Goal: Find specific page/section: Find specific page/section

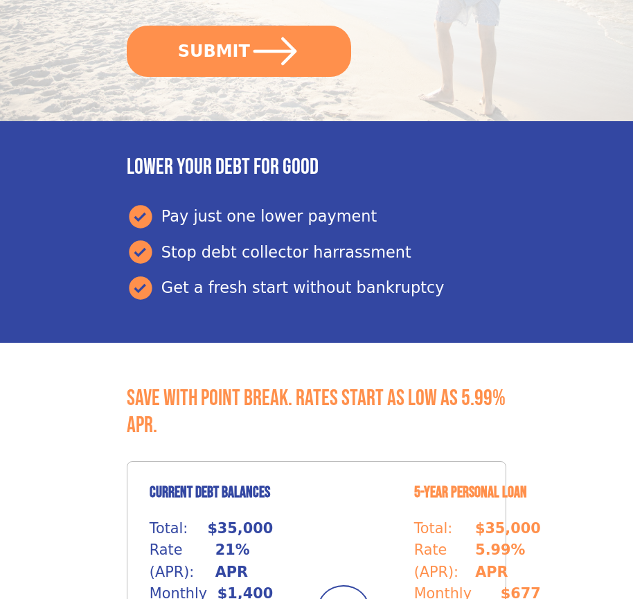
scroll to position [583, 0]
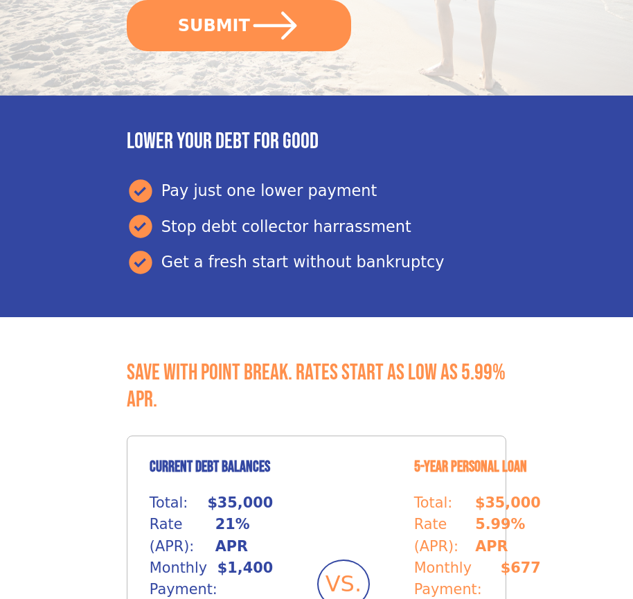
click at [238, 25] on button "SUBMIT" at bounding box center [239, 25] width 224 height 51
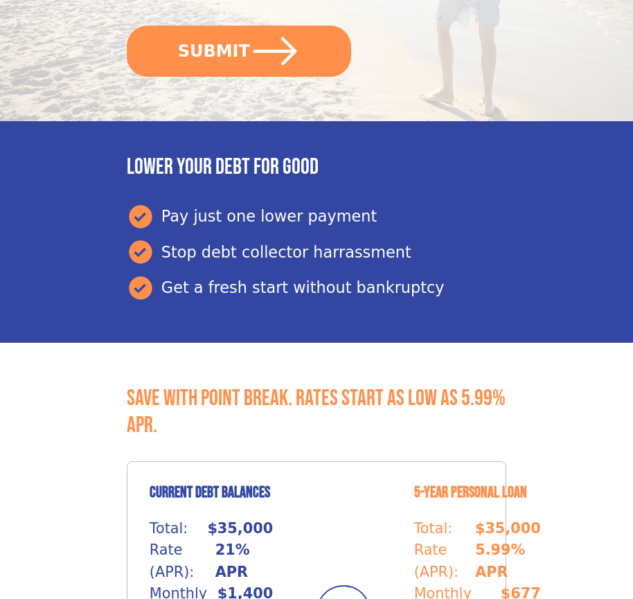
scroll to position [583, 0]
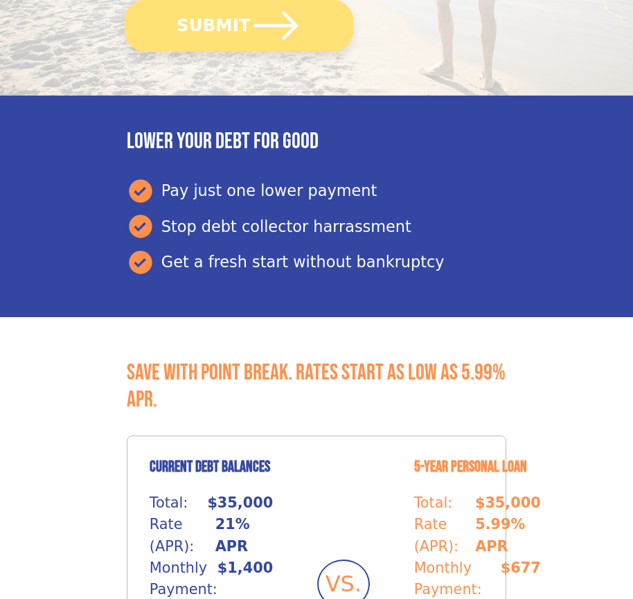
click at [238, 25] on button "SUBMIT" at bounding box center [239, 25] width 229 height 52
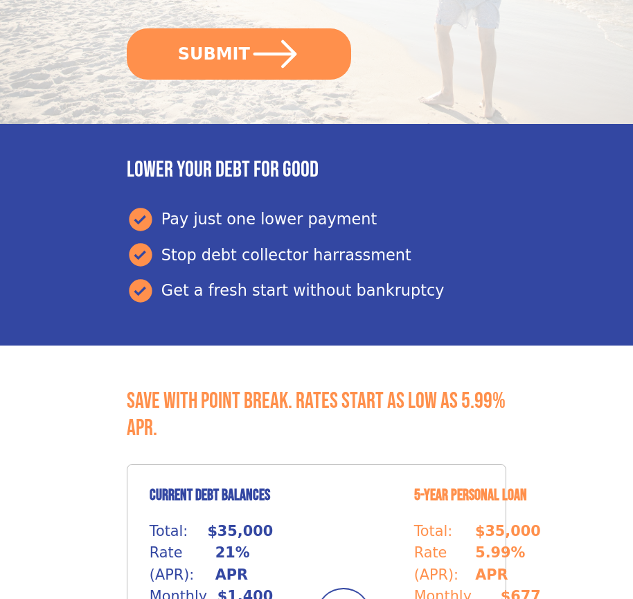
scroll to position [583, 0]
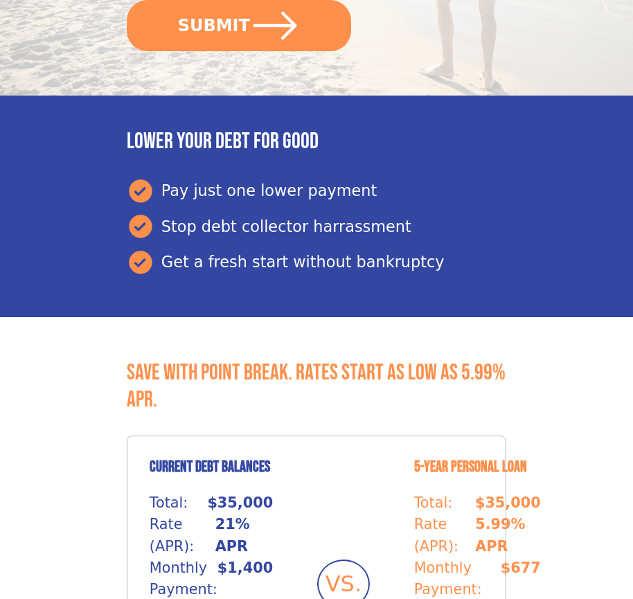
click at [238, 25] on button "SUBMIT" at bounding box center [239, 25] width 224 height 51
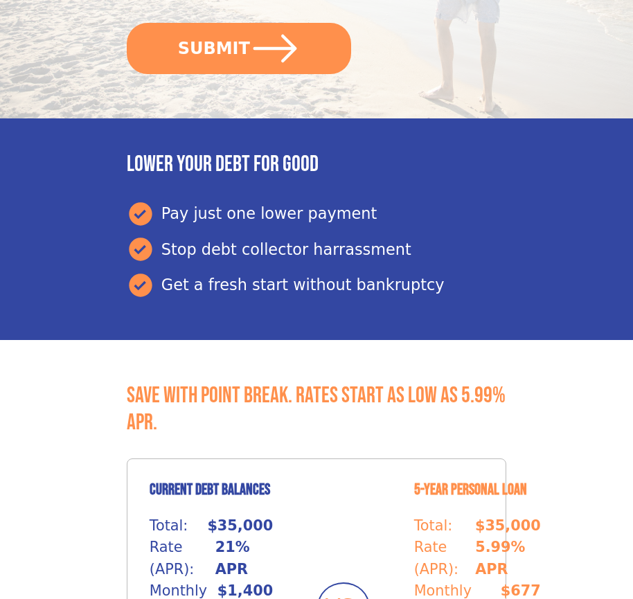
scroll to position [583, 0]
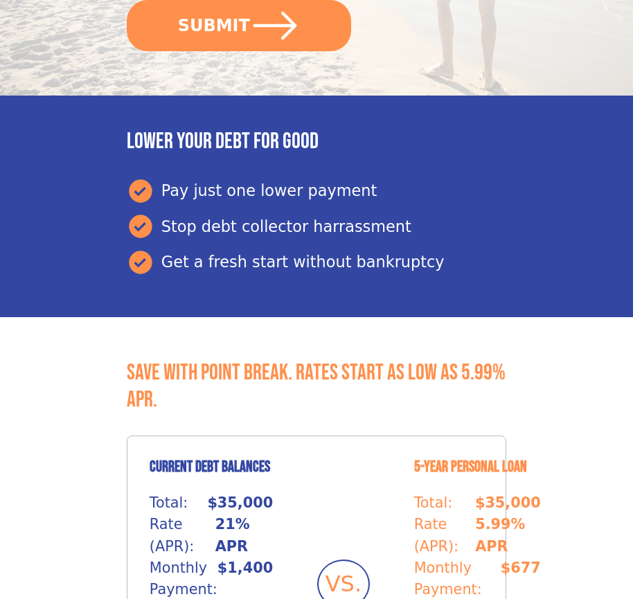
click at [238, 25] on button "SUBMIT" at bounding box center [239, 25] width 224 height 51
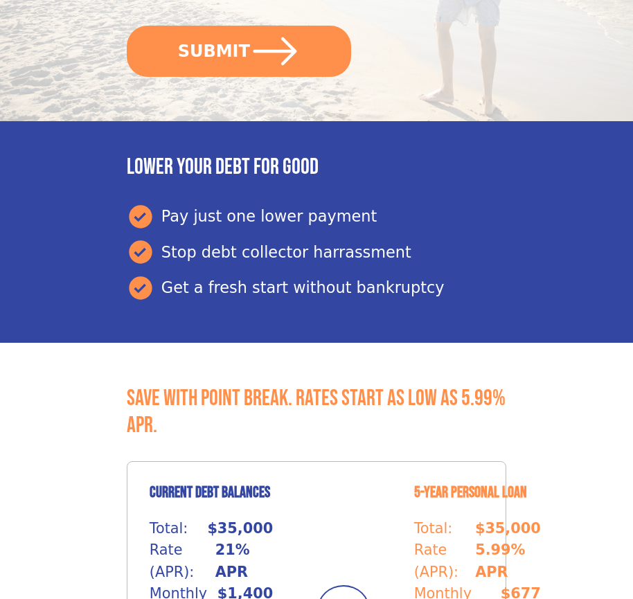
scroll to position [583, 0]
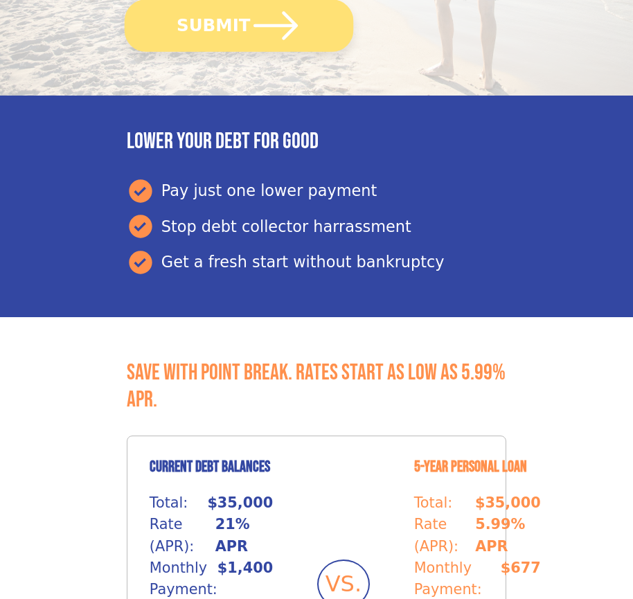
click at [238, 25] on button "SUBMIT" at bounding box center [239, 25] width 229 height 52
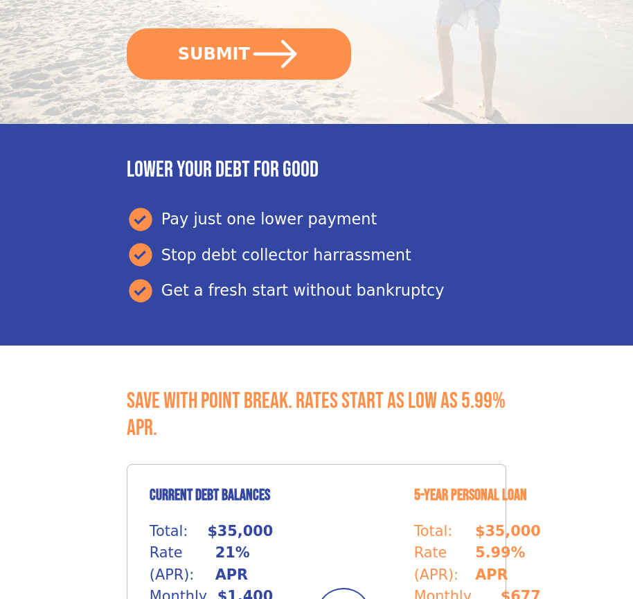
scroll to position [583, 0]
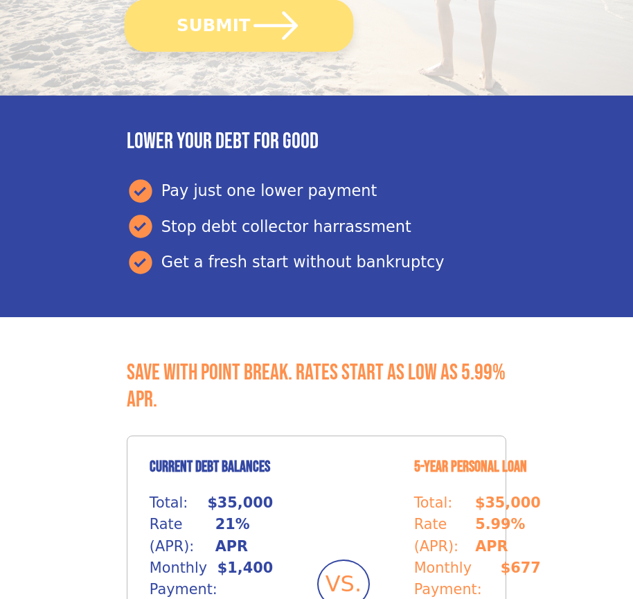
click at [238, 25] on button "SUBMIT" at bounding box center [239, 25] width 229 height 52
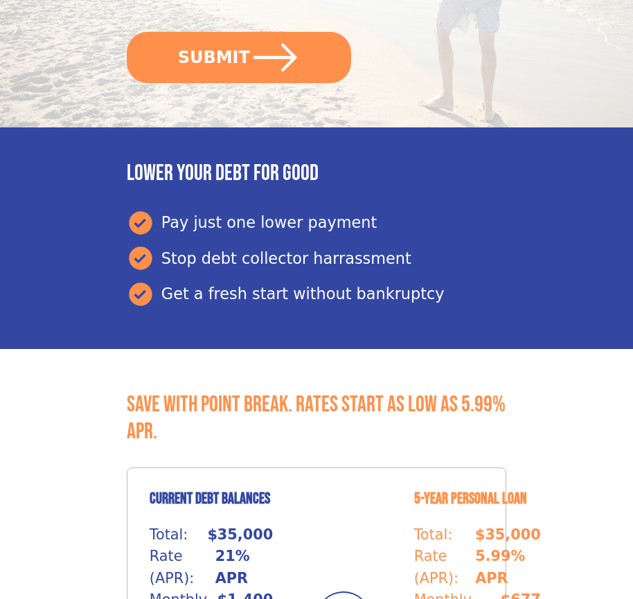
scroll to position [583, 0]
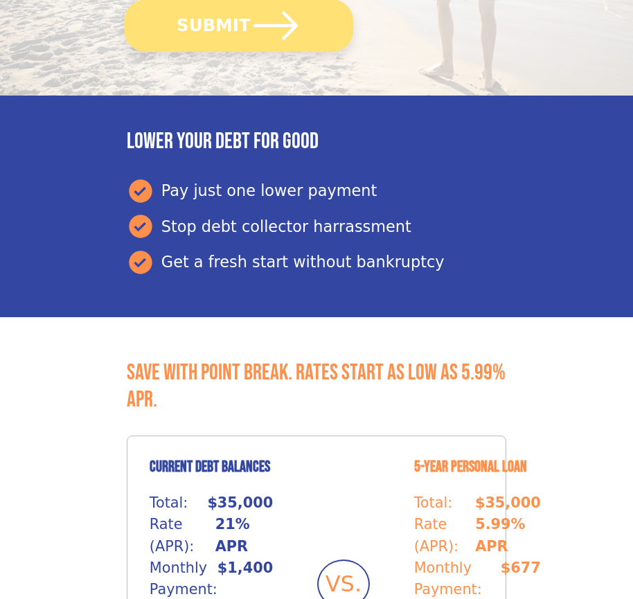
click at [238, 25] on button "SUBMIT" at bounding box center [239, 25] width 229 height 52
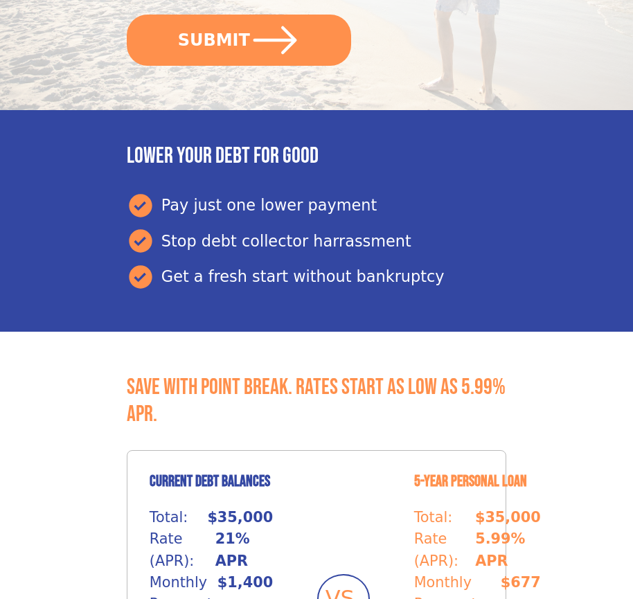
scroll to position [583, 0]
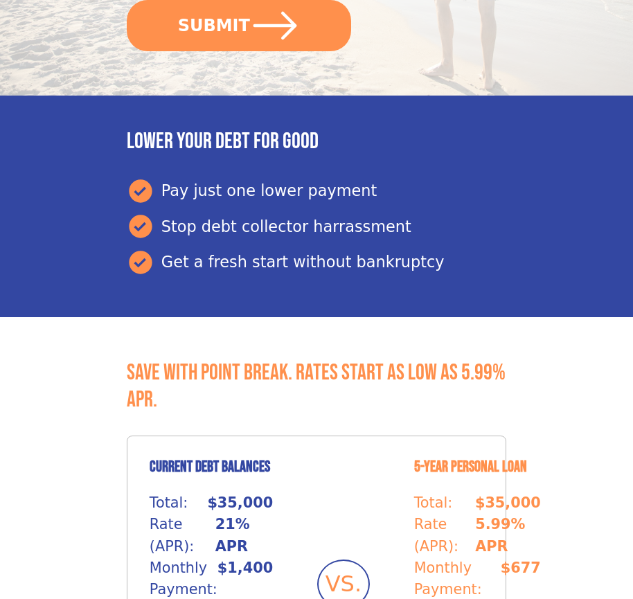
click at [238, 25] on button "SUBMIT" at bounding box center [239, 25] width 224 height 51
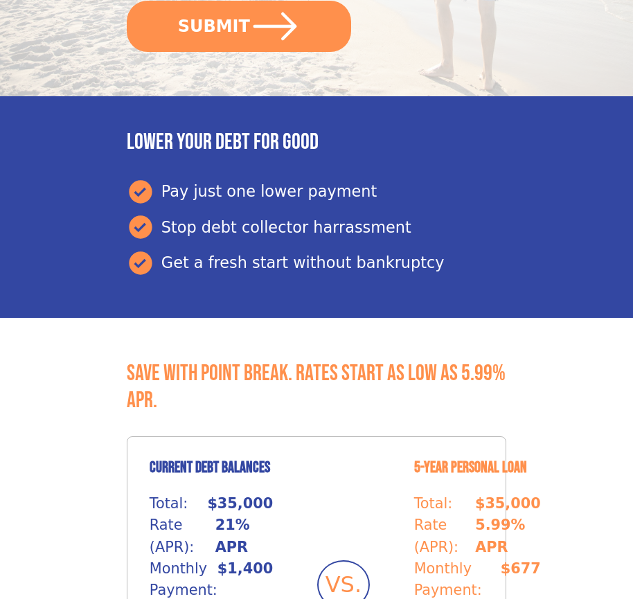
scroll to position [583, 0]
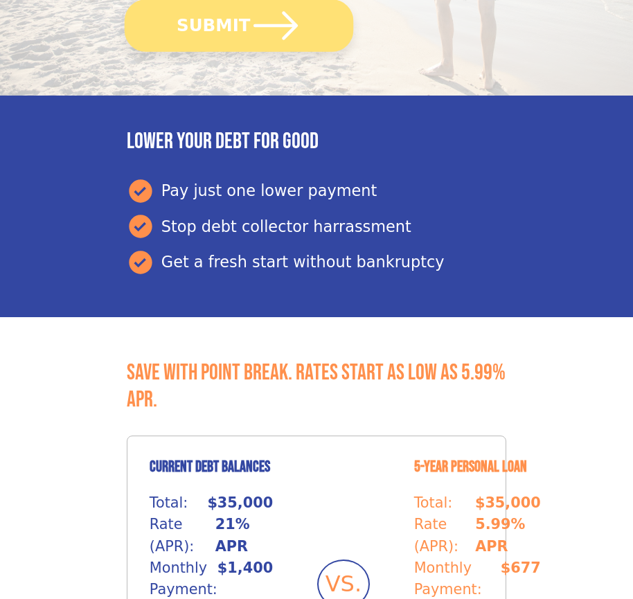
click at [238, 25] on button "SUBMIT" at bounding box center [239, 25] width 229 height 52
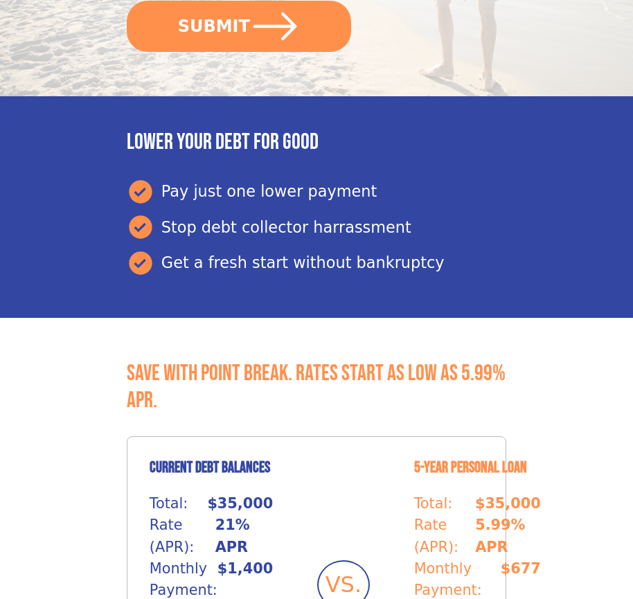
scroll to position [583, 0]
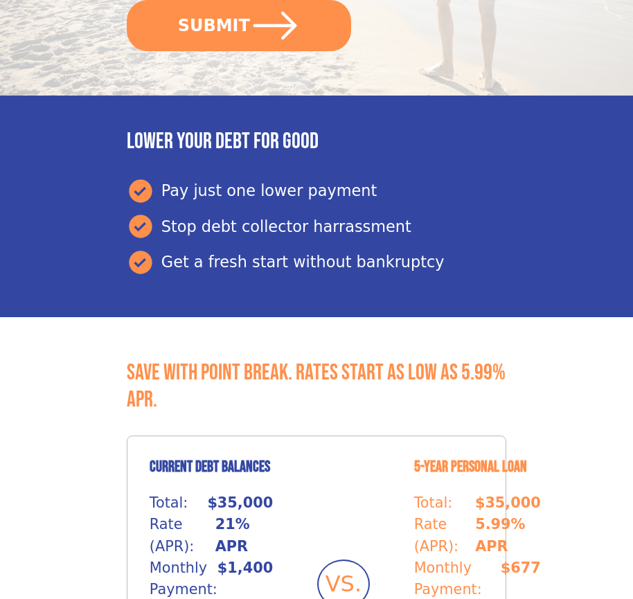
click at [238, 25] on button "SUBMIT" at bounding box center [239, 25] width 224 height 51
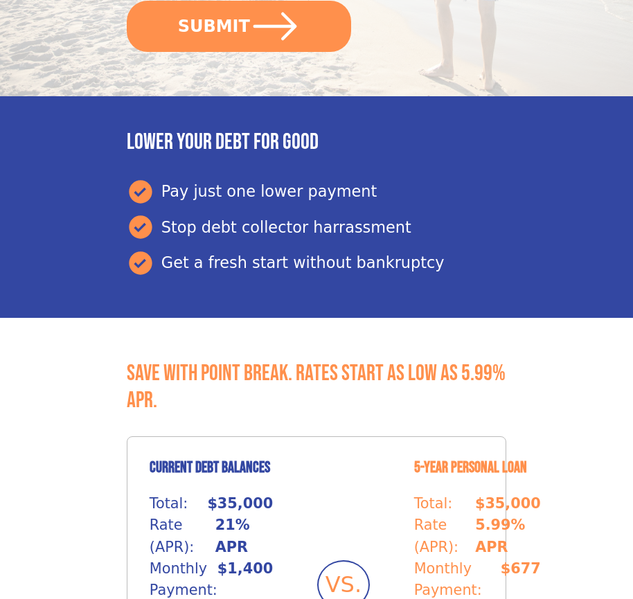
scroll to position [583, 0]
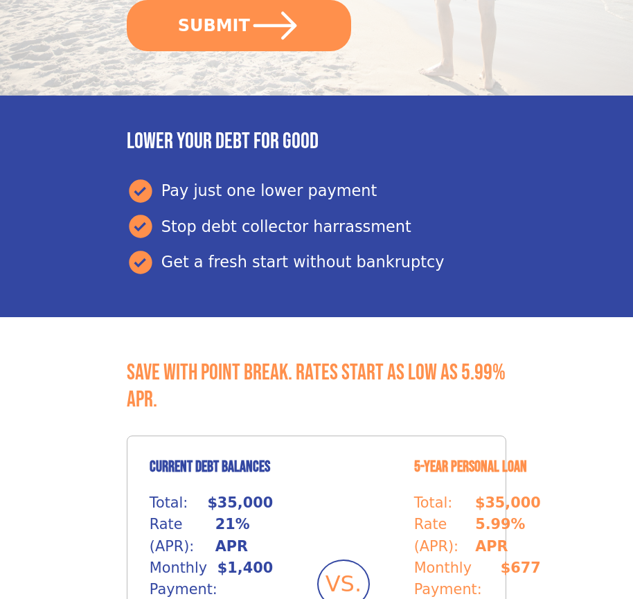
click at [238, 25] on button "SUBMIT" at bounding box center [239, 25] width 224 height 51
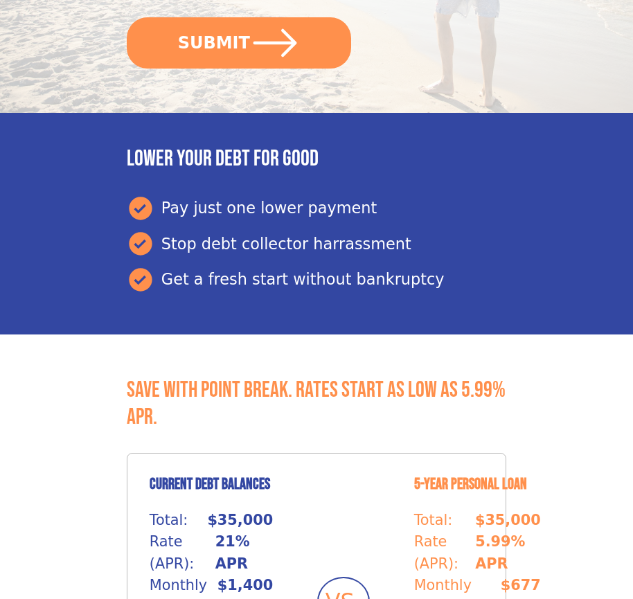
scroll to position [583, 0]
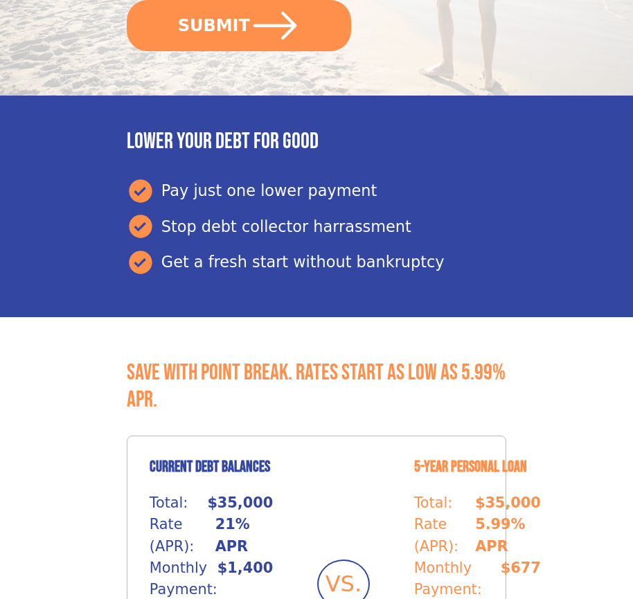
click at [238, 25] on button "SUBMIT" at bounding box center [239, 25] width 224 height 51
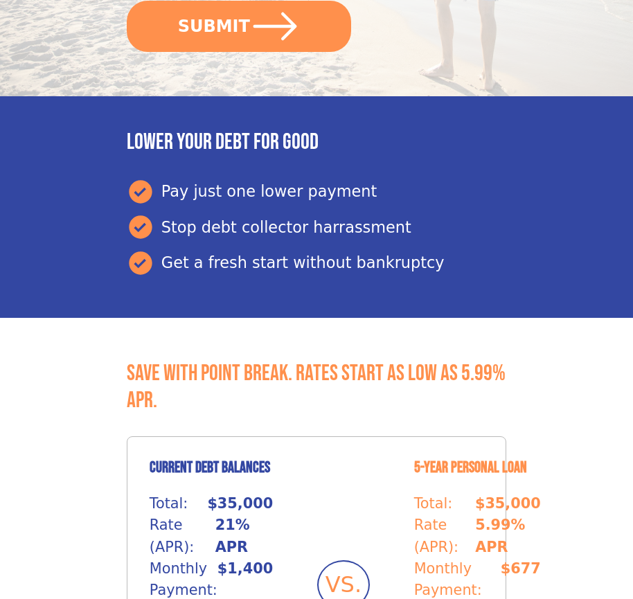
scroll to position [583, 0]
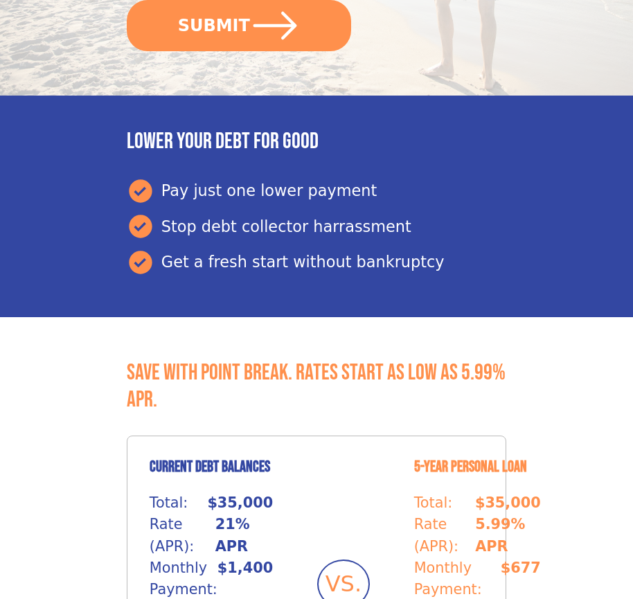
click at [238, 25] on button "SUBMIT" at bounding box center [239, 25] width 224 height 51
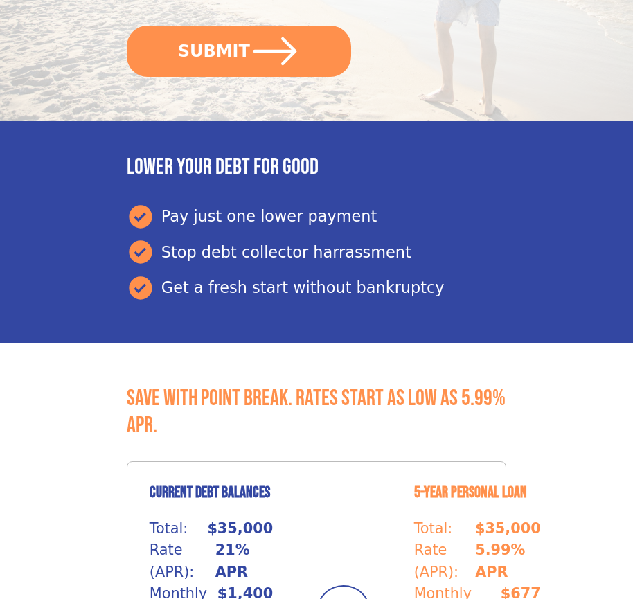
scroll to position [583, 0]
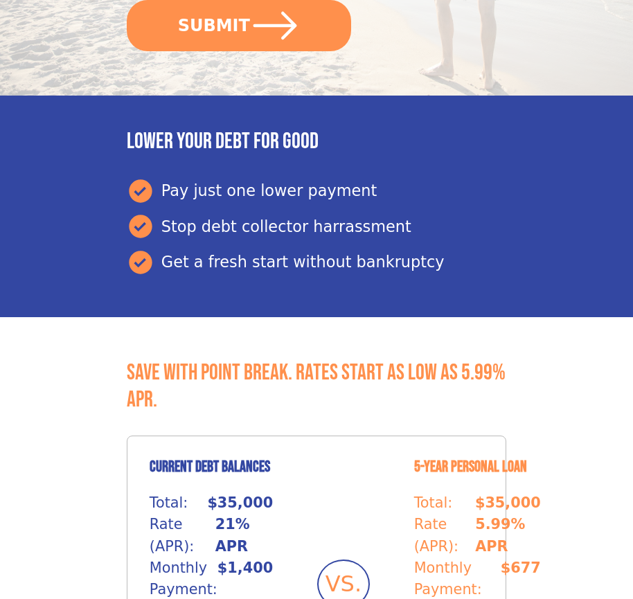
click at [238, 25] on button "SUBMIT" at bounding box center [239, 25] width 224 height 51
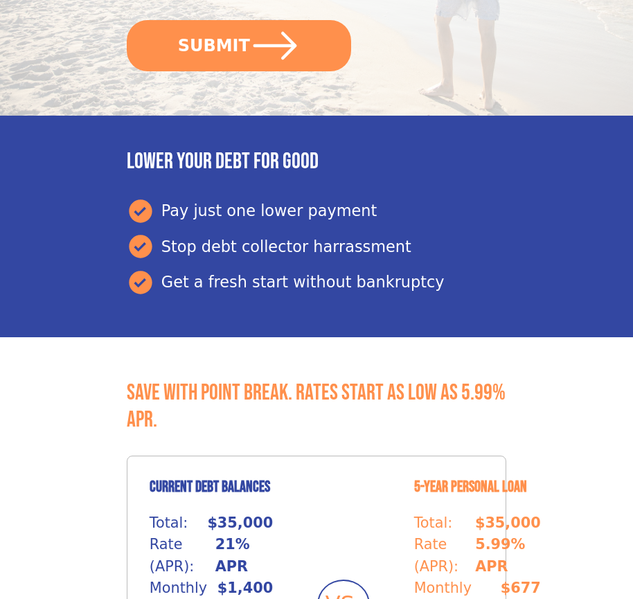
scroll to position [583, 0]
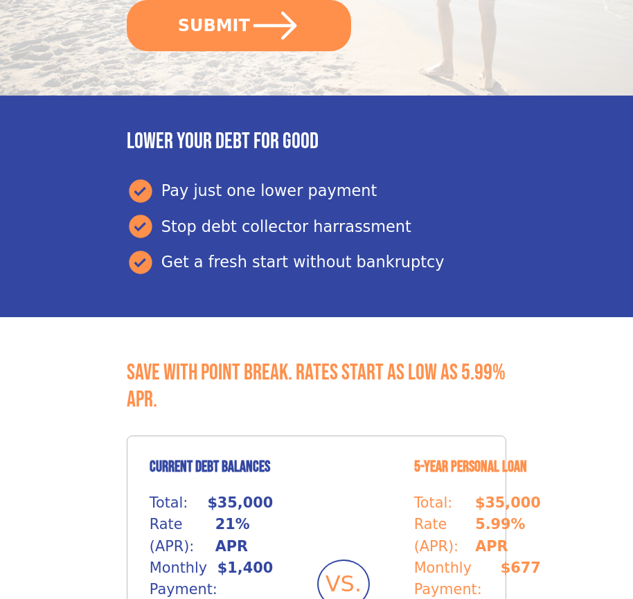
click at [238, 25] on button "SUBMIT" at bounding box center [239, 25] width 224 height 51
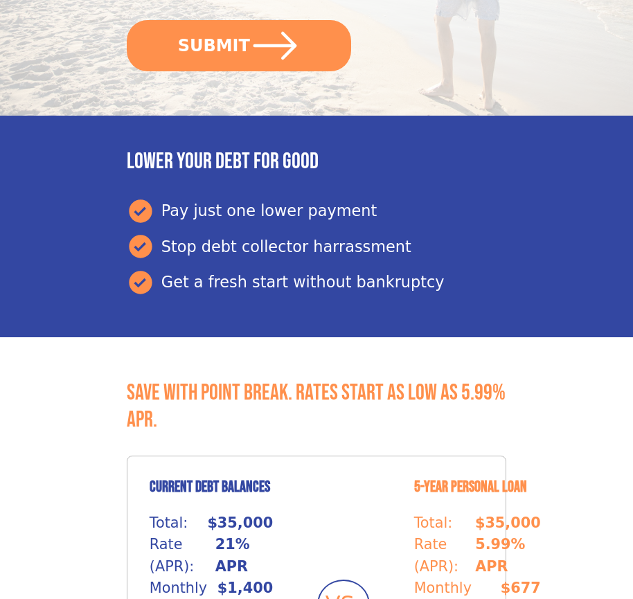
scroll to position [583, 0]
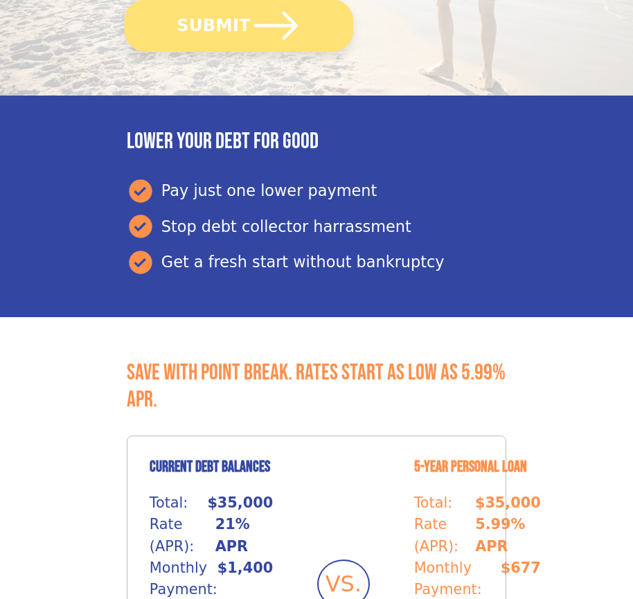
click at [238, 25] on button "SUBMIT" at bounding box center [239, 25] width 229 height 52
